Goal: Browse casually: Explore the website without a specific task or goal

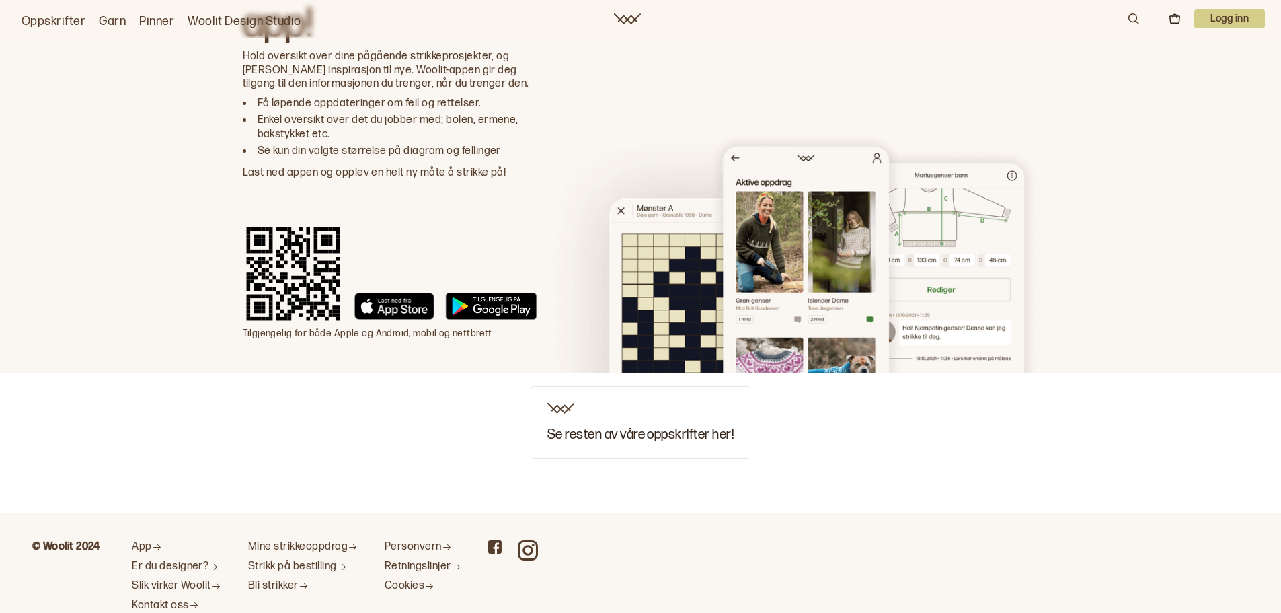
scroll to position [3780, 0]
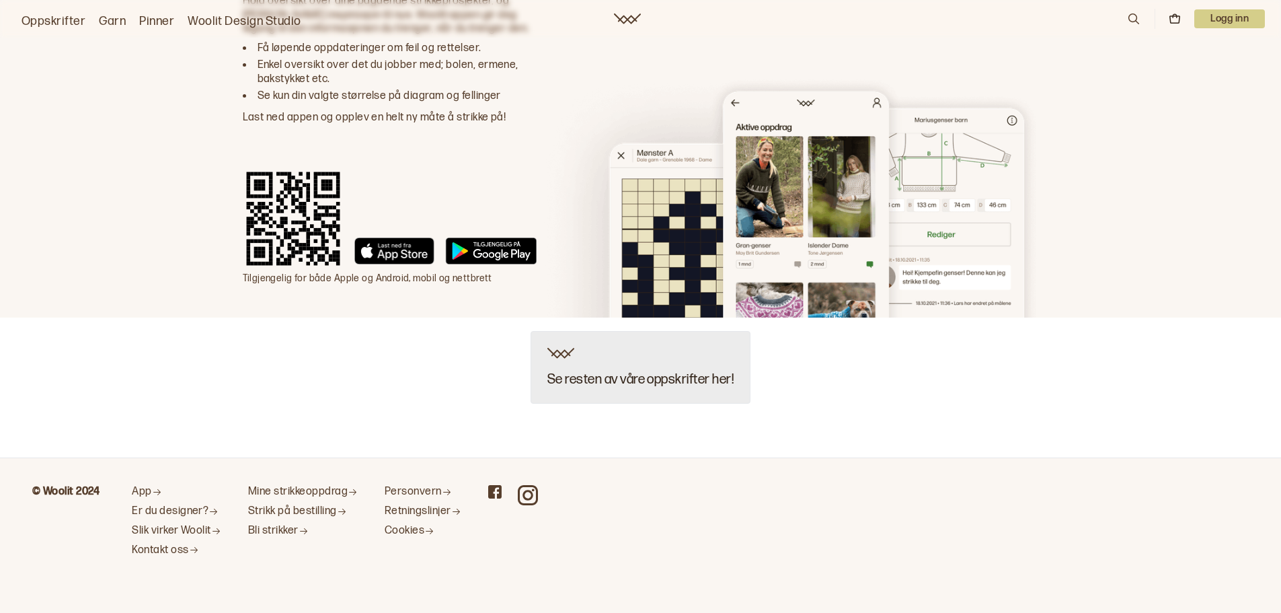
click at [679, 393] on div "Se resten av våre oppskrifter her!" at bounding box center [641, 367] width 220 height 73
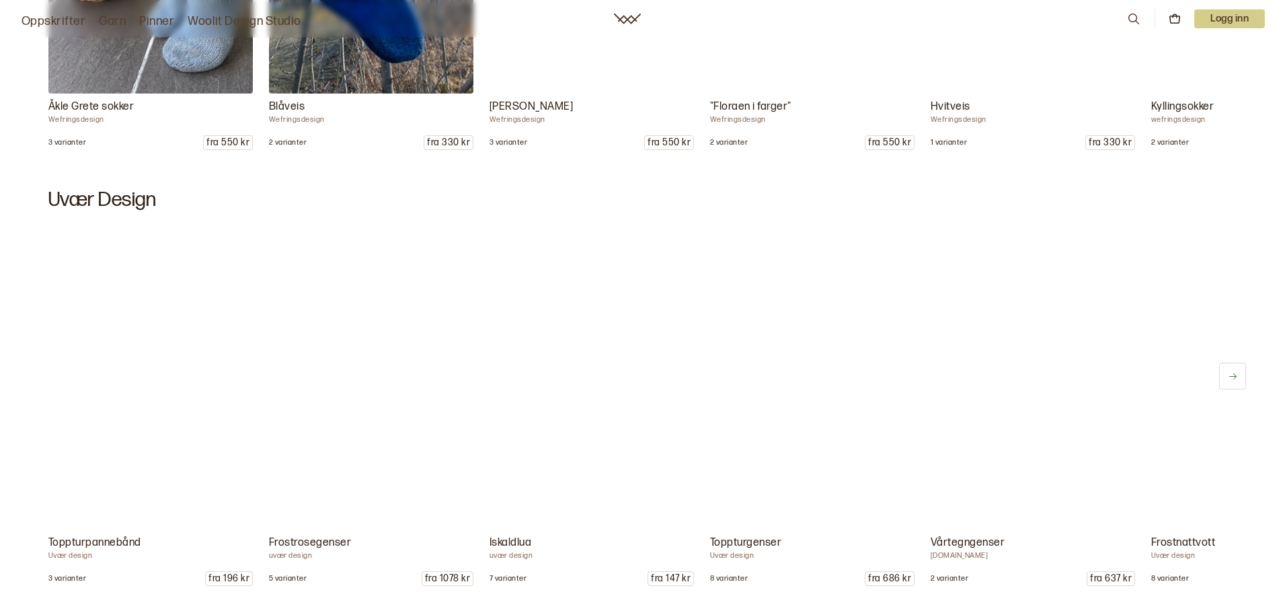
scroll to position [1512, 0]
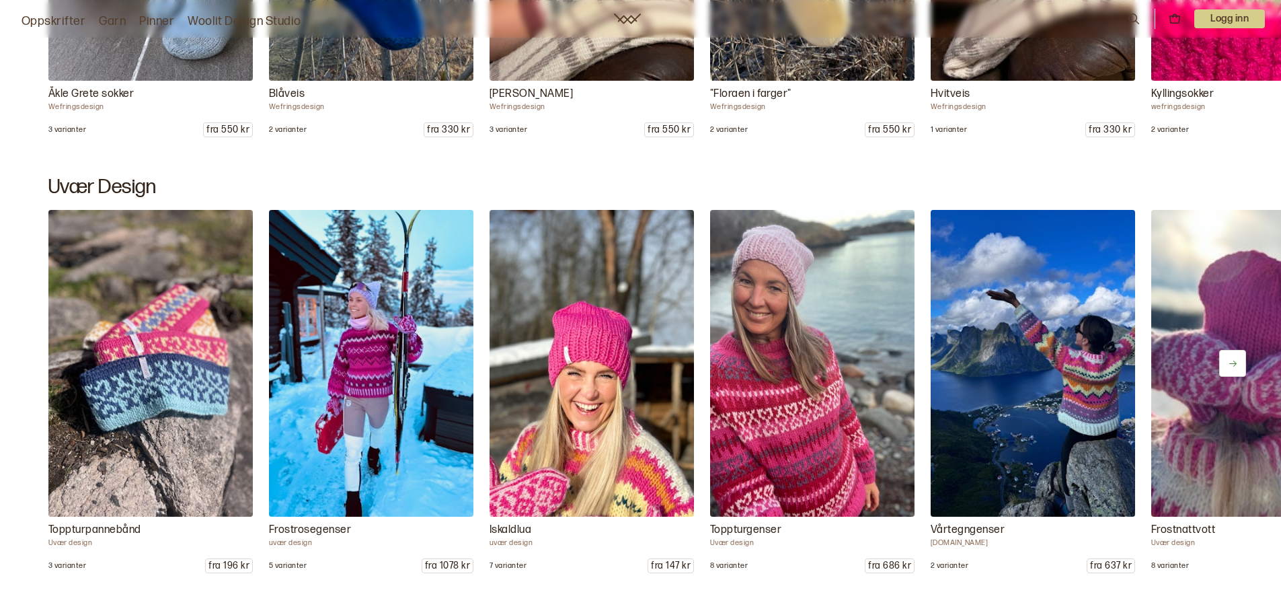
click at [1231, 360] on button at bounding box center [1232, 363] width 27 height 27
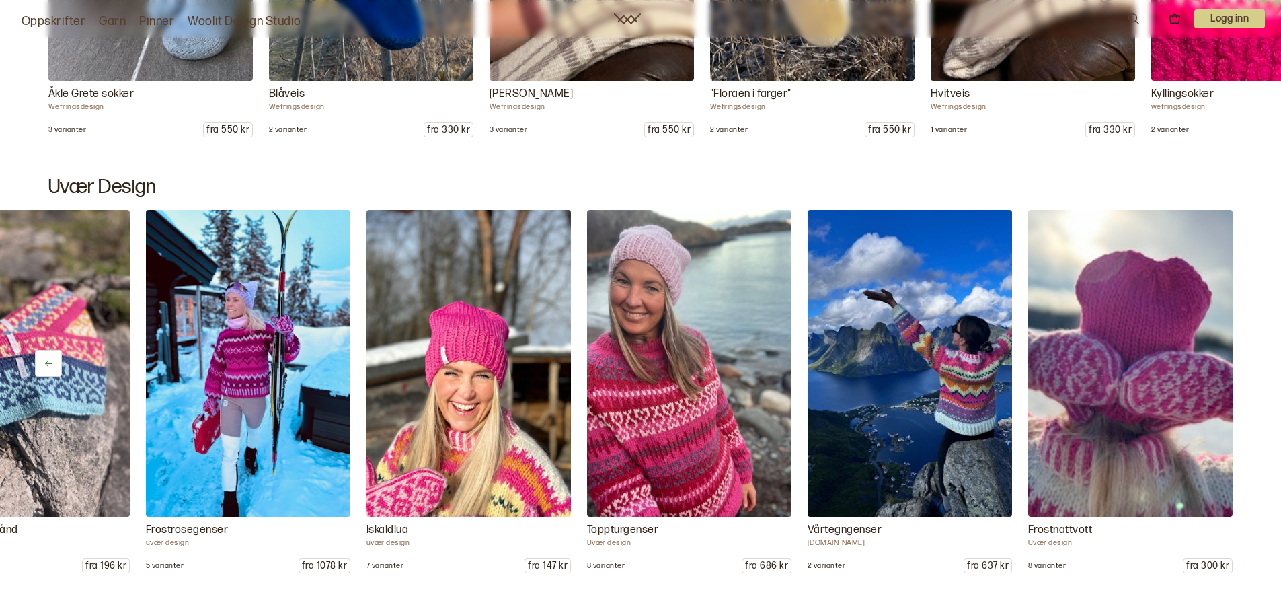
click at [1231, 360] on img at bounding box center [1130, 363] width 204 height 307
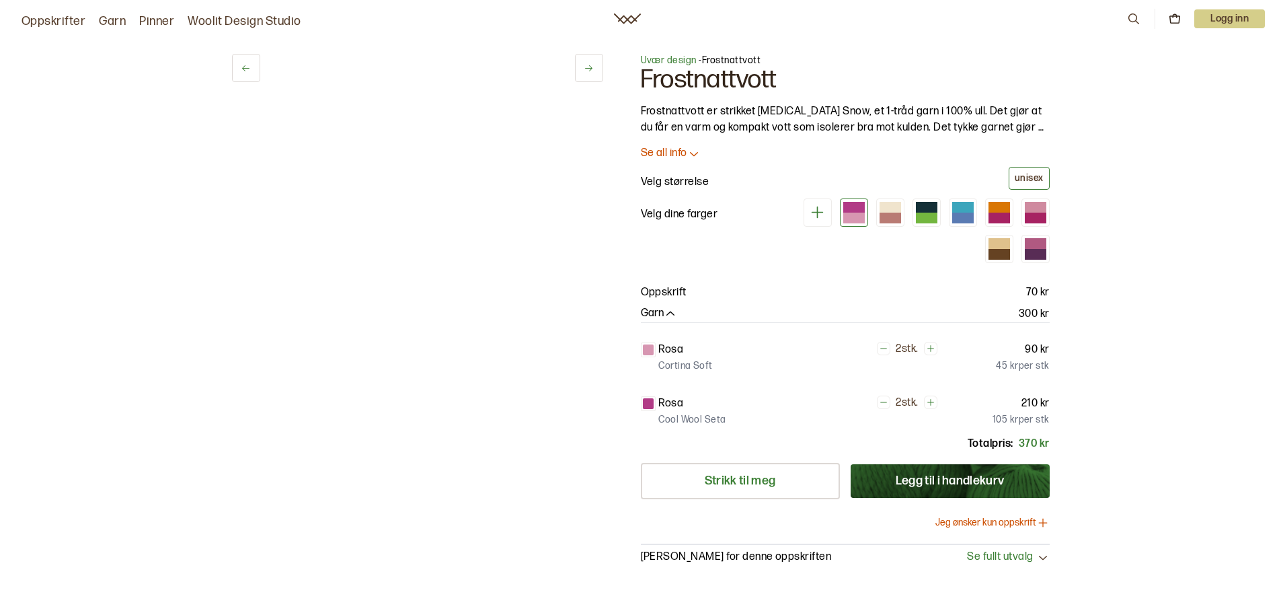
click at [1231, 360] on div "1 av 11 1 av 11 Uvær design - Frostnattvott Frostnattvott Frostnattvott er stri…" at bounding box center [640, 408] width 1281 height 763
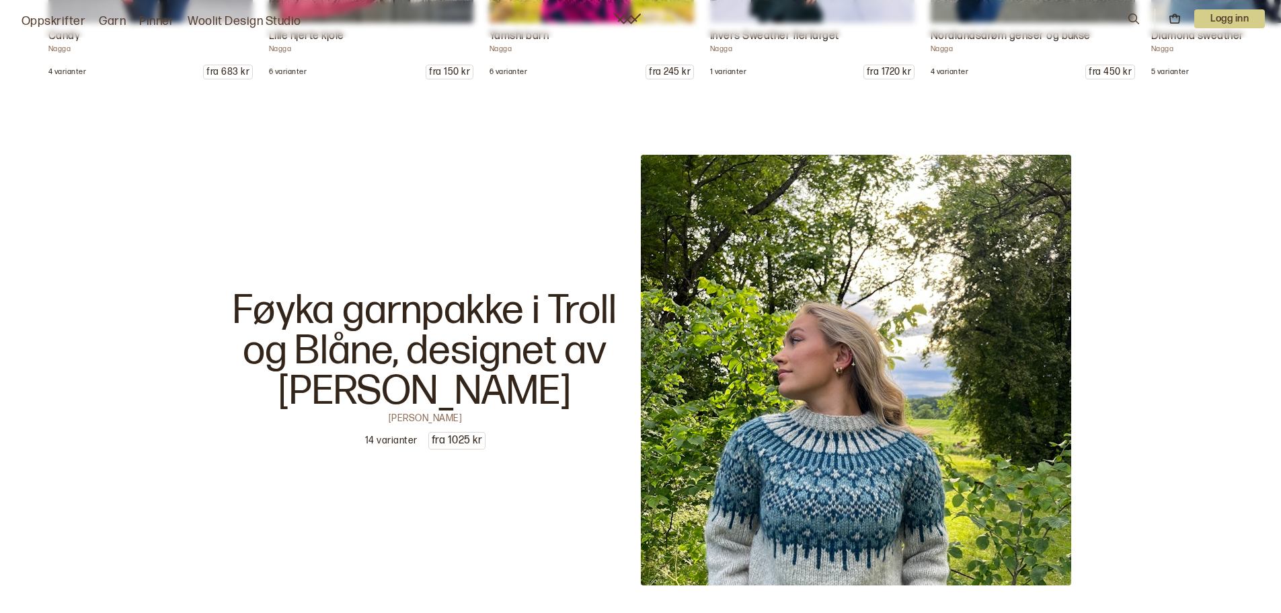
scroll to position [8885, 0]
